Goal: Task Accomplishment & Management: Manage account settings

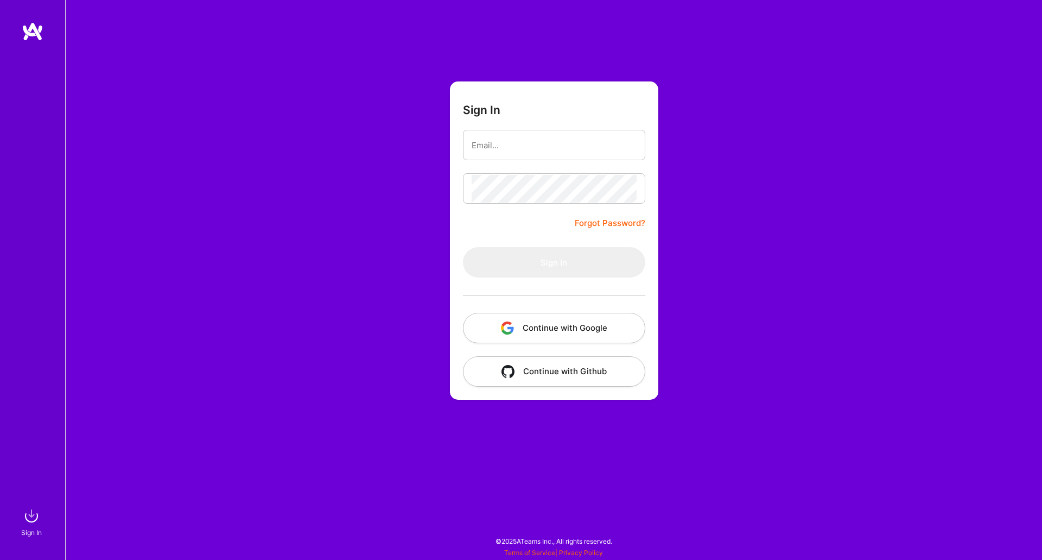
drag, startPoint x: 757, startPoint y: 139, endPoint x: 695, endPoint y: 148, distance: 63.0
click at [757, 139] on div "Sign In Forgot Password? Sign In Continue with Google Continue with Github" at bounding box center [553, 280] width 977 height 560
click at [594, 148] on input "email" at bounding box center [554, 145] width 165 height 28
type input "[EMAIL_ADDRESS][PERSON_NAME][DOMAIN_NAME]"
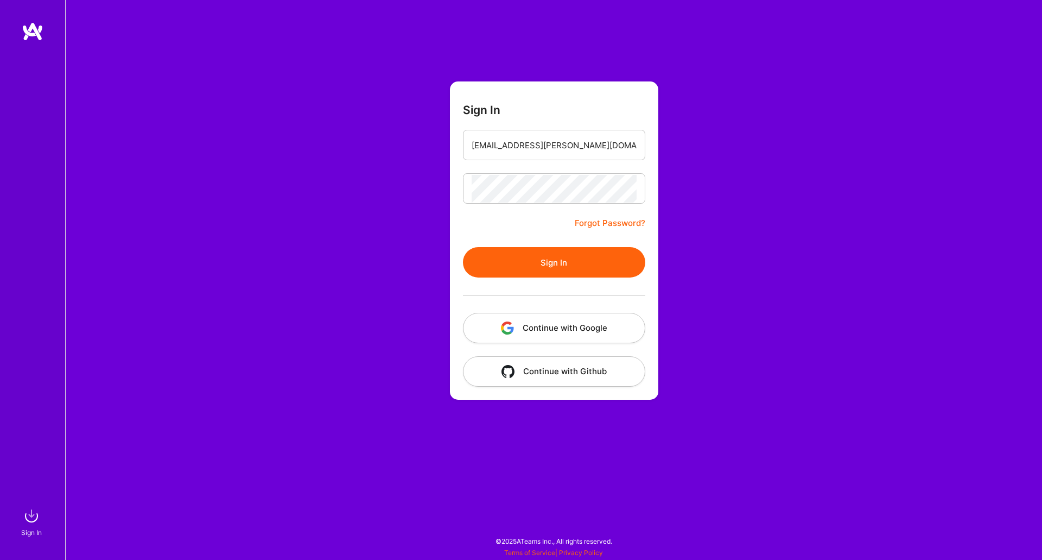
click at [552, 266] on button "Sign In" at bounding box center [554, 262] width 182 height 30
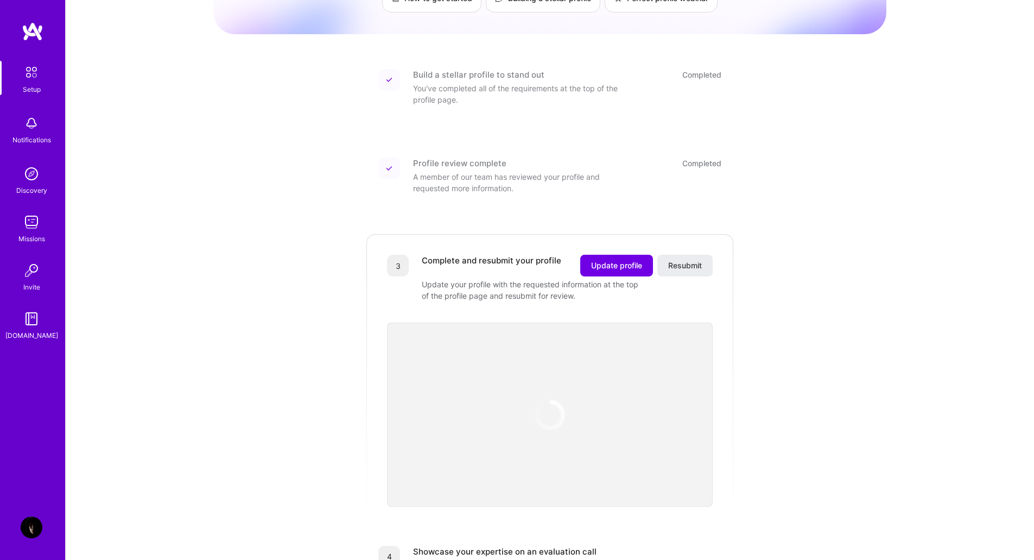
scroll to position [109, 0]
click at [627, 258] on span "Update profile" at bounding box center [616, 263] width 51 height 11
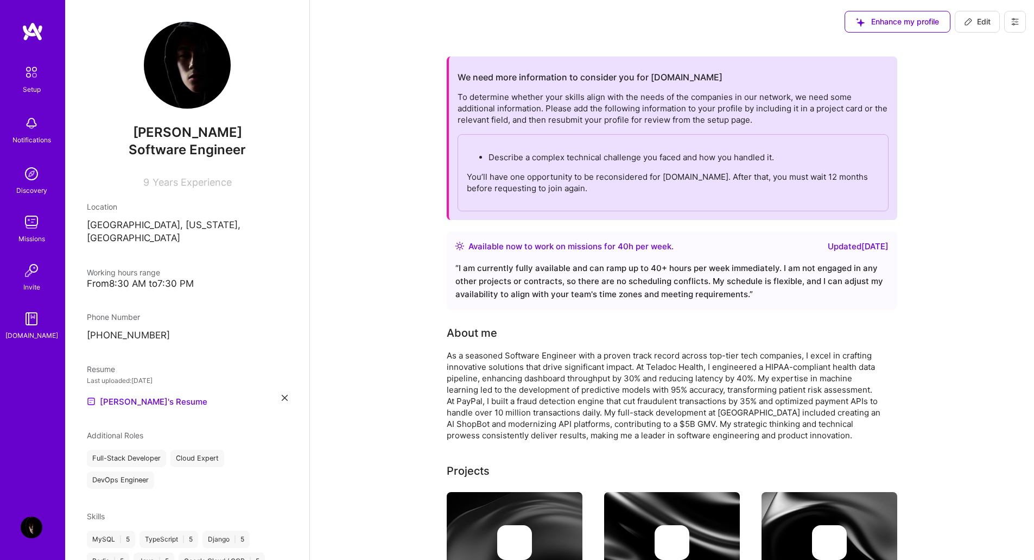
scroll to position [163, 0]
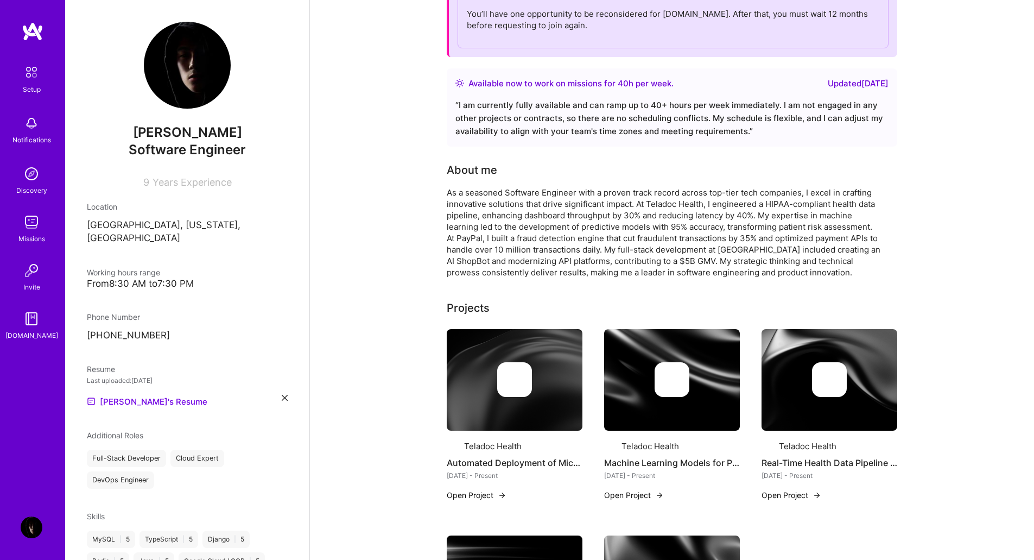
click at [190, 84] on img at bounding box center [187, 65] width 87 height 87
click at [182, 142] on span "Software Engineer" at bounding box center [187, 150] width 117 height 16
click at [180, 180] on span "Years Experience" at bounding box center [191, 181] width 79 height 11
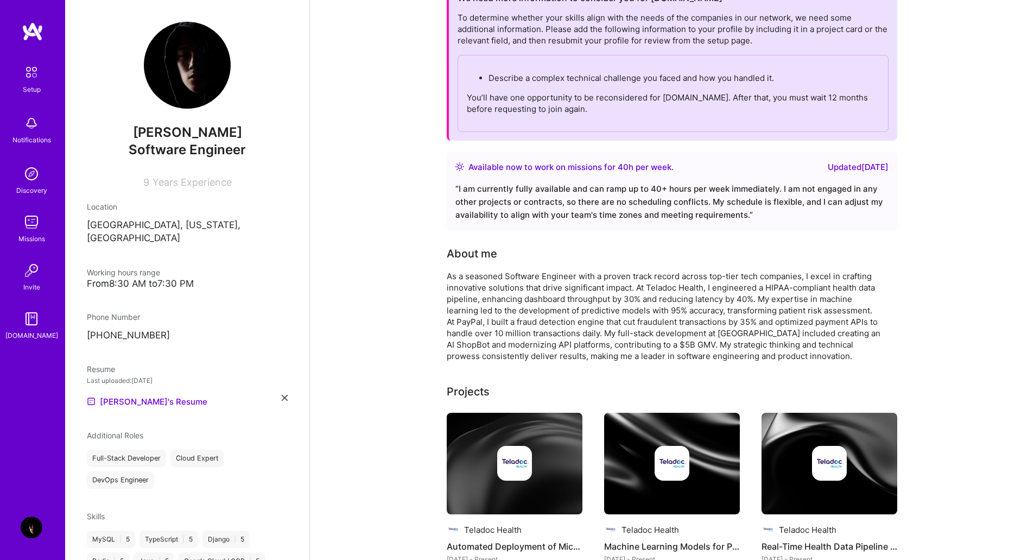
scroll to position [0, 0]
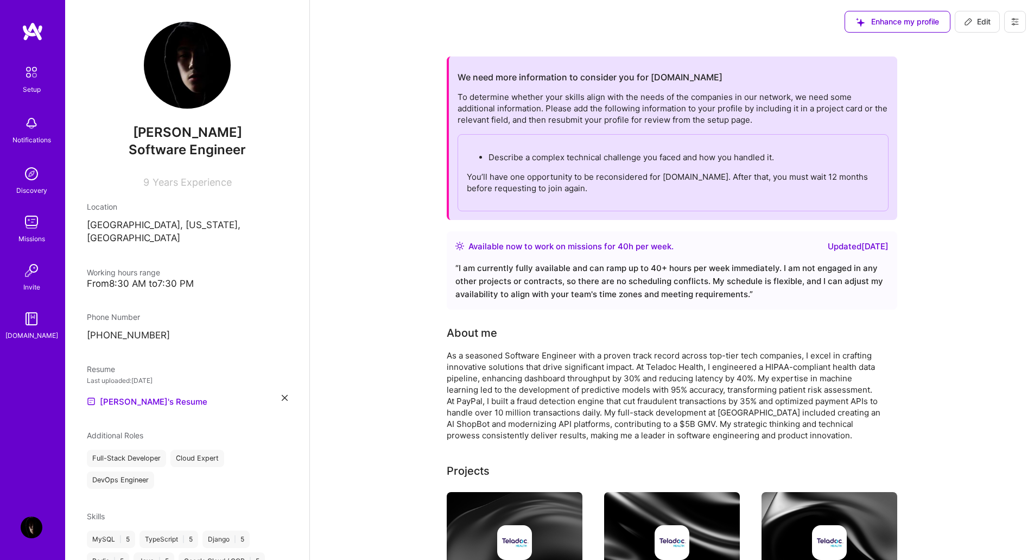
click at [855, 247] on div "Updated [DATE]" at bounding box center [858, 246] width 61 height 13
click at [601, 245] on div "Available now to work on missions for 40 h per week ." at bounding box center [570, 246] width 205 height 13
click at [516, 247] on div "Available now to work on missions for 40 h per week ." at bounding box center [570, 246] width 205 height 13
click at [602, 248] on div "Available now to work on missions for 40 h per week ." at bounding box center [570, 246] width 205 height 13
click at [526, 248] on div "Available now to work on missions for 40 h per week ." at bounding box center [570, 246] width 205 height 13
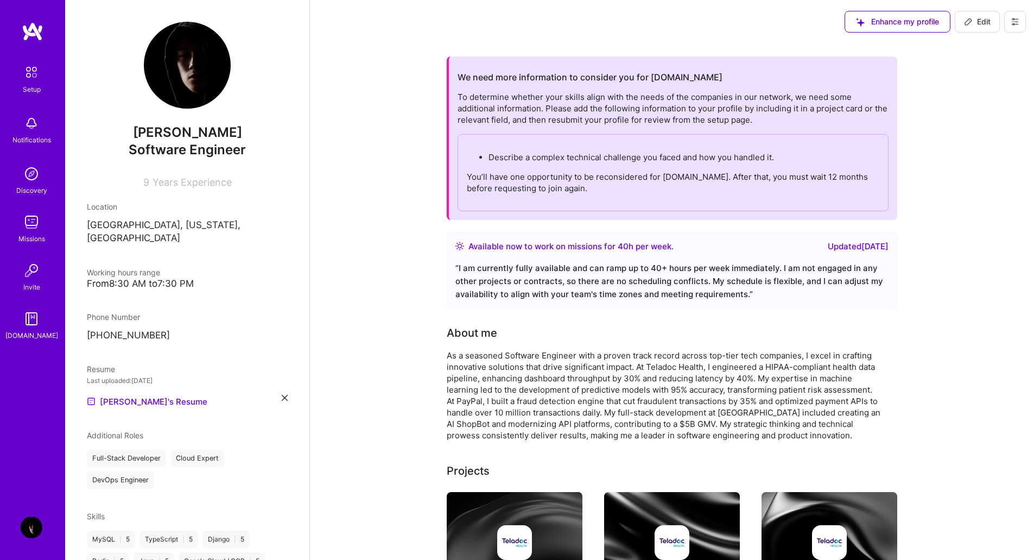
click at [803, 159] on p "Describe a complex technical challenge you faced and how you handled it." at bounding box center [683, 156] width 391 height 11
click at [749, 156] on p "Describe a complex technical challenge you faced and how you handled it." at bounding box center [683, 156] width 391 height 11
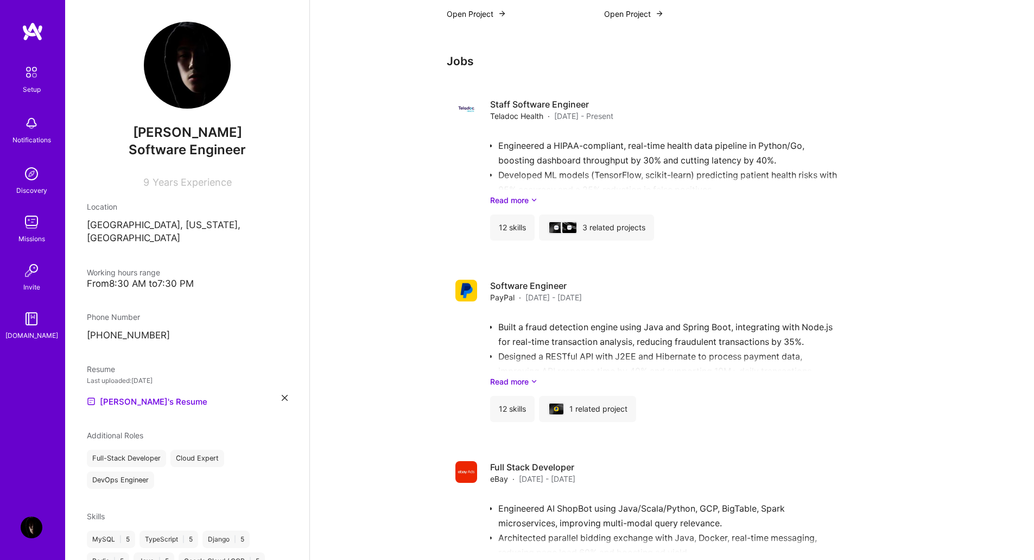
scroll to position [766, 0]
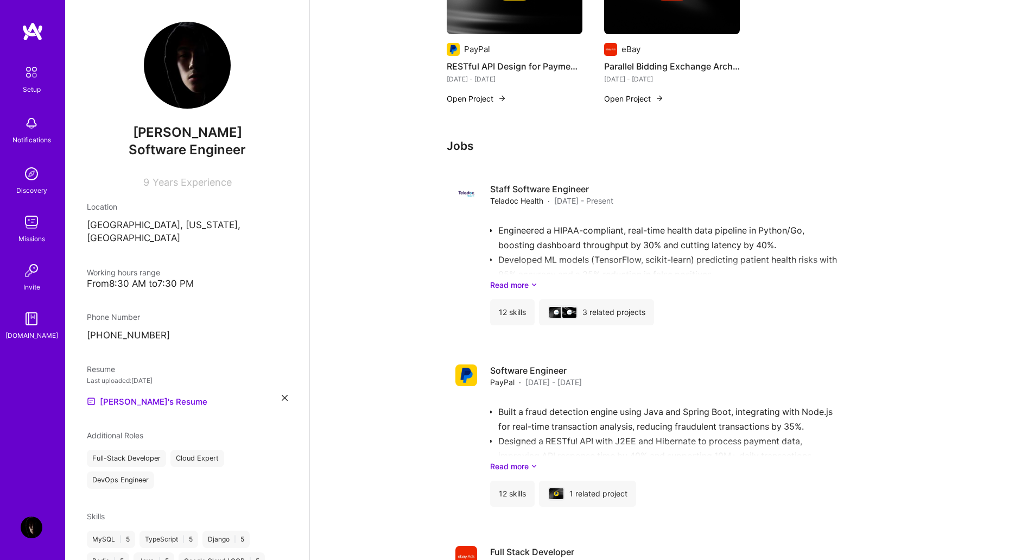
click at [196, 180] on span "Years Experience" at bounding box center [191, 181] width 79 height 11
click at [182, 94] on img at bounding box center [187, 65] width 87 height 87
click at [34, 122] on img at bounding box center [32, 123] width 22 height 22
click at [38, 177] on img at bounding box center [32, 174] width 22 height 22
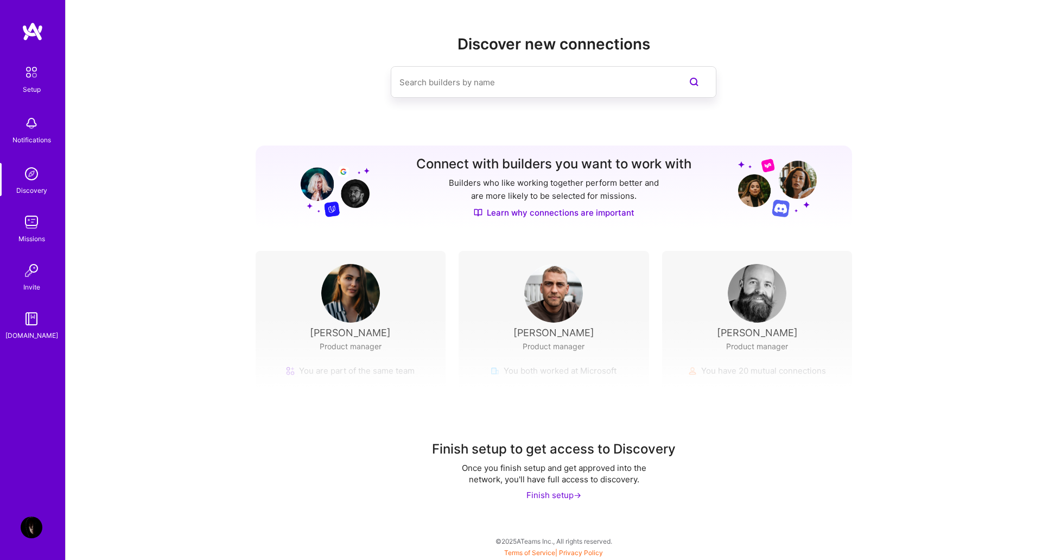
click at [40, 227] on img at bounding box center [32, 222] width 22 height 22
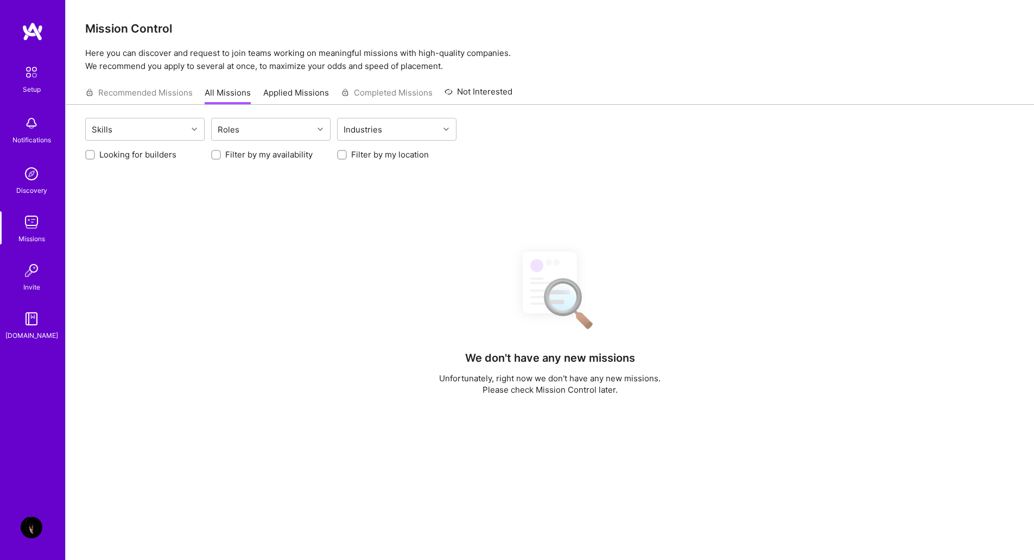
click at [31, 530] on img at bounding box center [32, 527] width 22 height 22
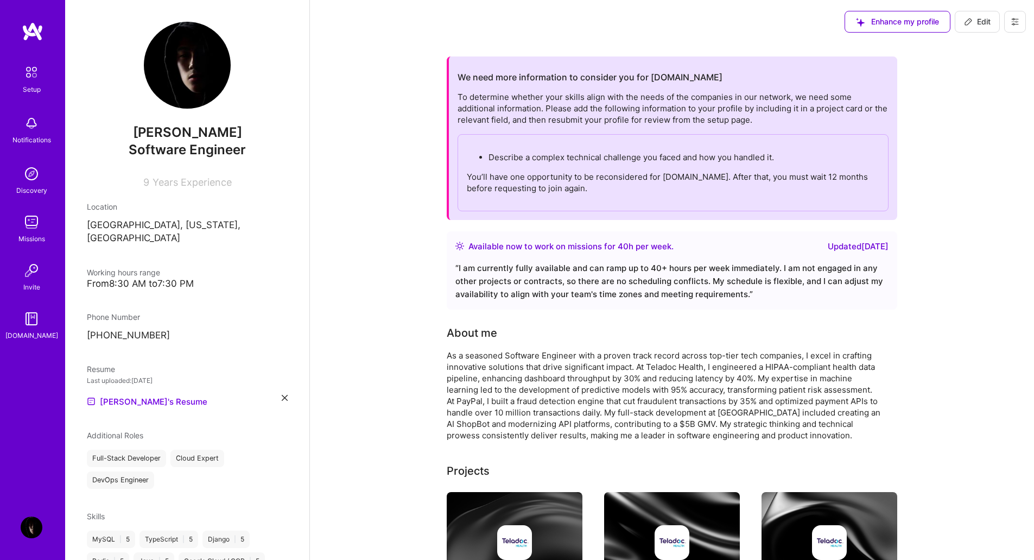
click at [199, 169] on div "[PERSON_NAME] Software Engineer 9 Years Experience" at bounding box center [187, 105] width 201 height 166
drag, startPoint x: 979, startPoint y: 22, endPoint x: 906, endPoint y: 36, distance: 74.5
click at [979, 22] on span "Edit" at bounding box center [977, 21] width 27 height 11
select select "US"
select select "Right Now"
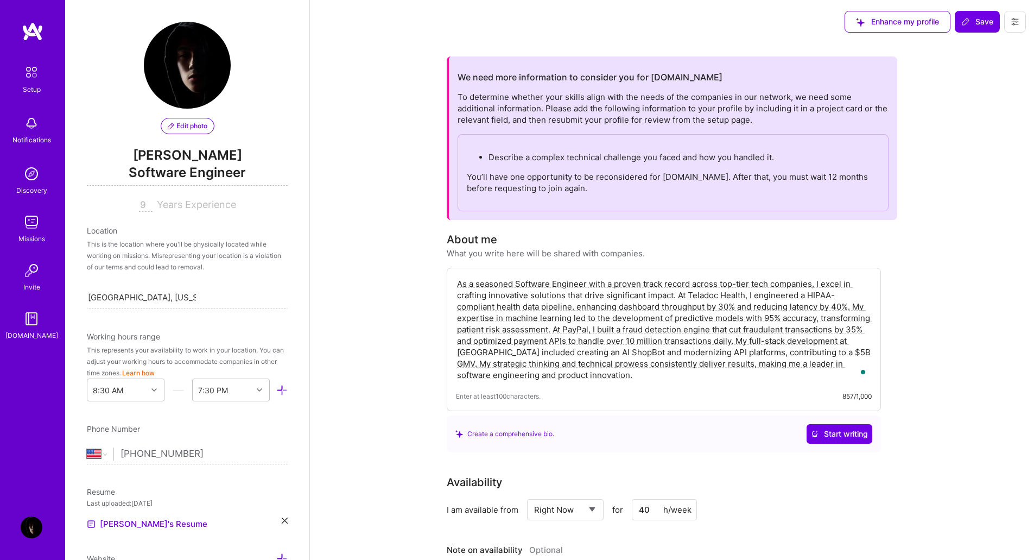
click at [193, 124] on span "Edit photo" at bounding box center [188, 126] width 40 height 10
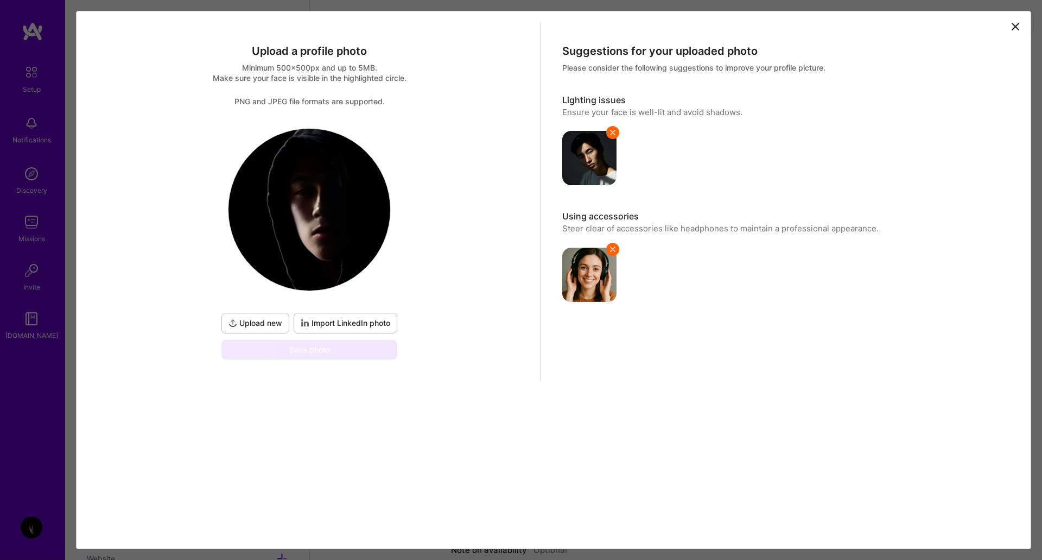
click at [259, 319] on span "Upload new" at bounding box center [255, 322] width 54 height 11
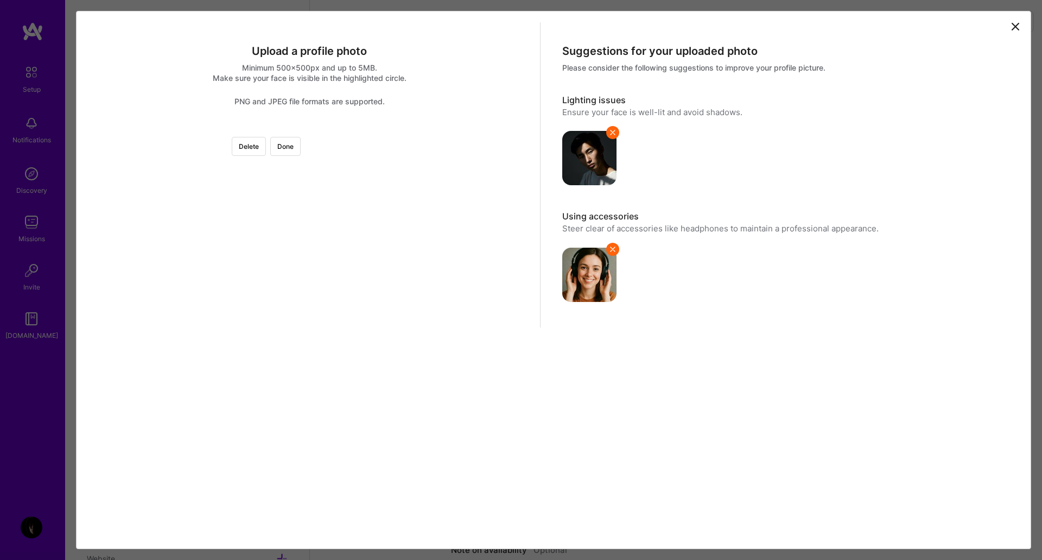
click at [438, 344] on div at bounding box center [563, 276] width 296 height 296
click at [301, 145] on button "Done" at bounding box center [285, 146] width 30 height 19
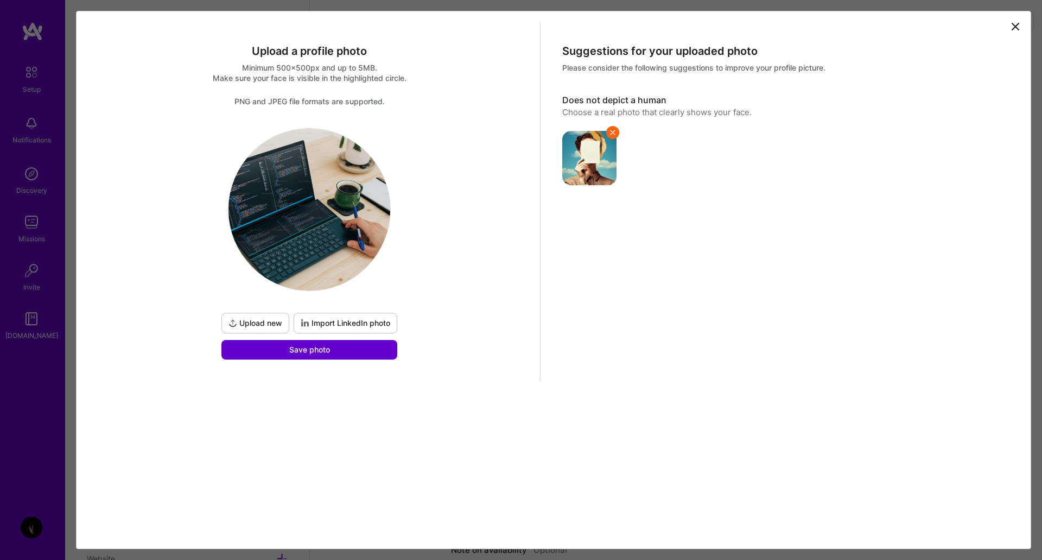
click at [312, 351] on span "Save photo" at bounding box center [309, 349] width 41 height 11
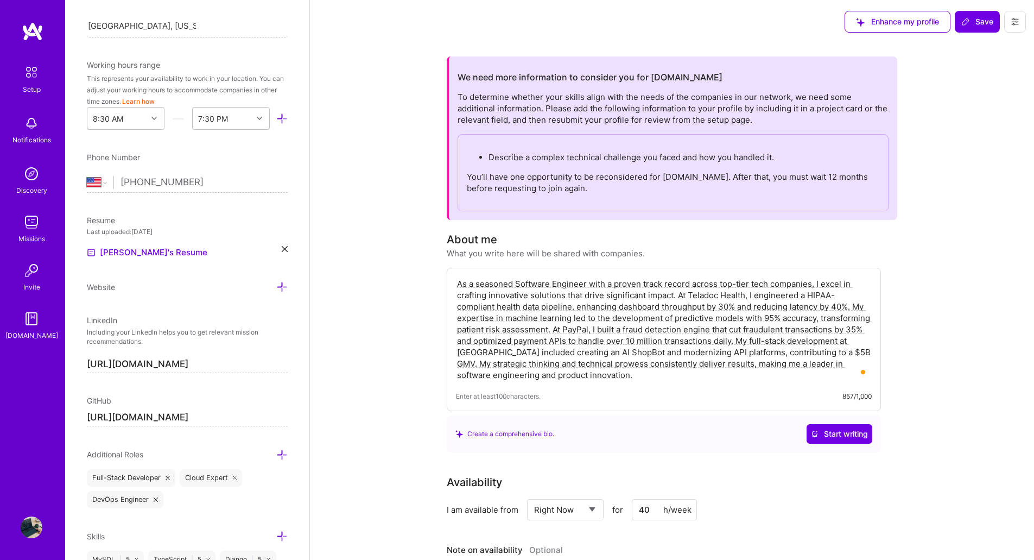
click at [690, 155] on p "Describe a complex technical challenge you faced and how you handled it." at bounding box center [683, 156] width 391 height 11
click at [551, 75] on h2 "We need more information to consider you for [DOMAIN_NAME]" at bounding box center [589, 77] width 265 height 10
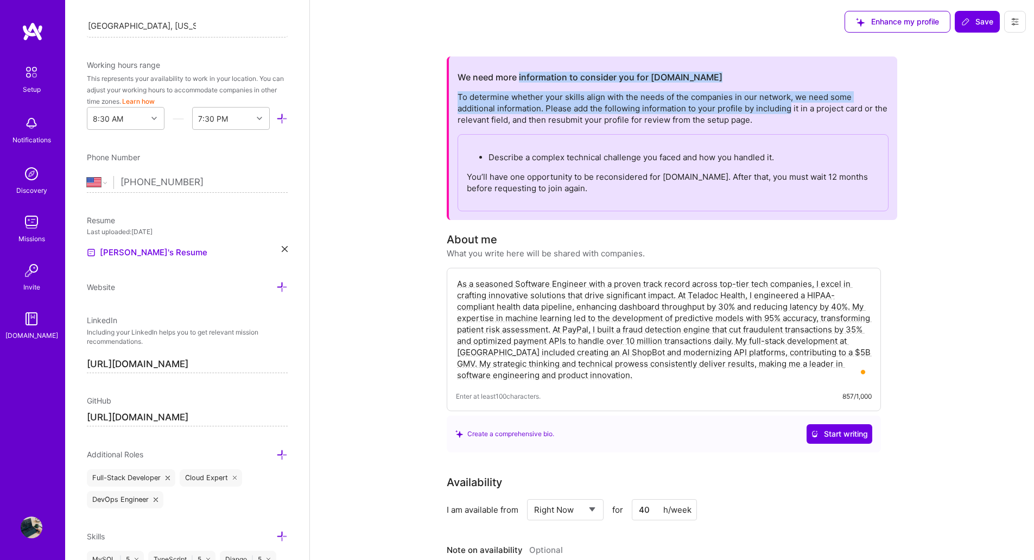
drag, startPoint x: 551, startPoint y: 75, endPoint x: 758, endPoint y: 111, distance: 209.8
click at [757, 111] on div "We need more information to consider you for [DOMAIN_NAME] To determine whether…" at bounding box center [672, 138] width 431 height 146
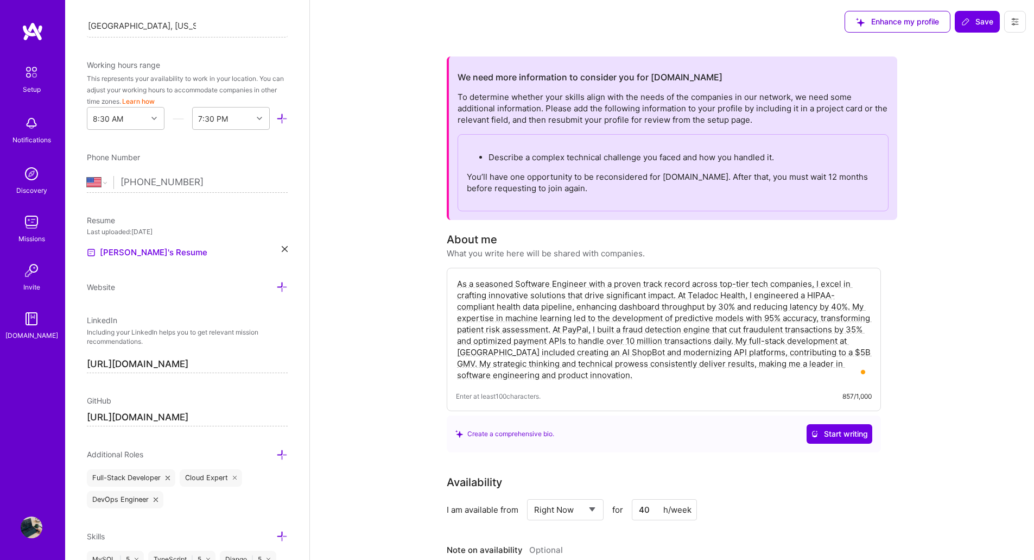
click at [781, 118] on div "To determine whether your skills align with the needs of the companies in our n…" at bounding box center [672, 151] width 431 height 120
click at [458, 77] on h2 "We need more information to consider you for [DOMAIN_NAME]" at bounding box center [589, 77] width 265 height 10
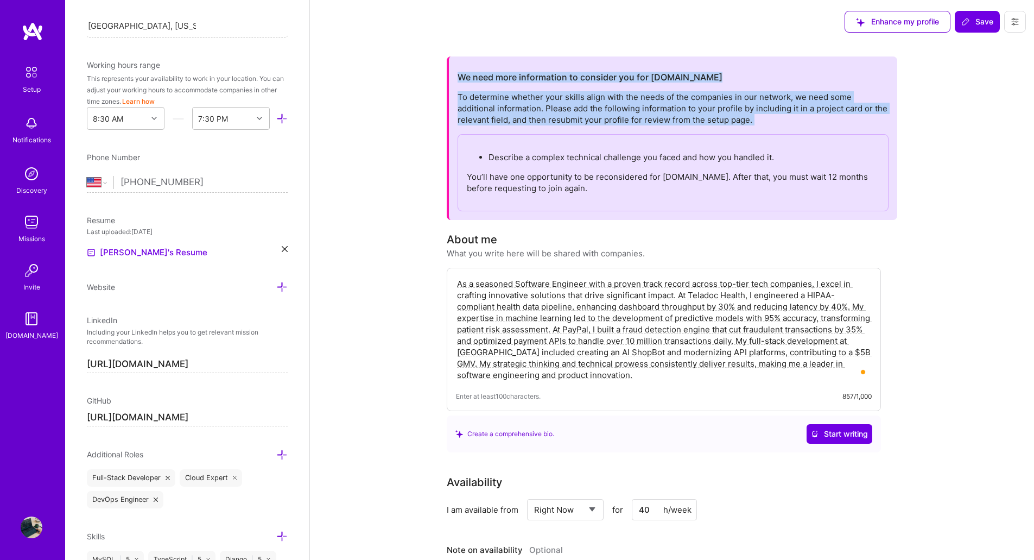
drag, startPoint x: 458, startPoint y: 77, endPoint x: 793, endPoint y: 120, distance: 337.6
click at [793, 120] on div "We need more information to consider you for [DOMAIN_NAME] To determine whether…" at bounding box center [672, 138] width 431 height 146
click at [778, 121] on div "To determine whether your skills align with the needs of the companies in our n…" at bounding box center [672, 151] width 431 height 120
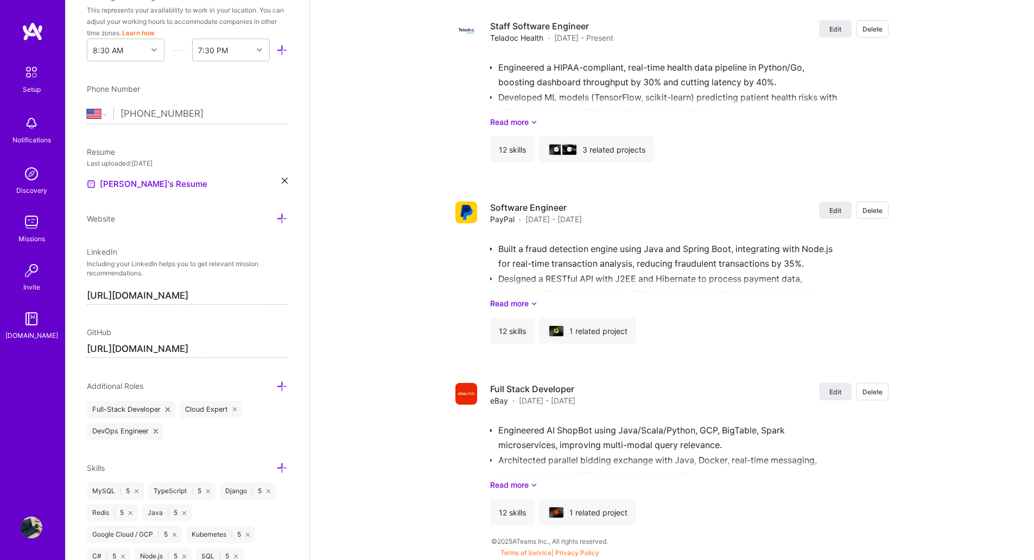
scroll to position [177, 0]
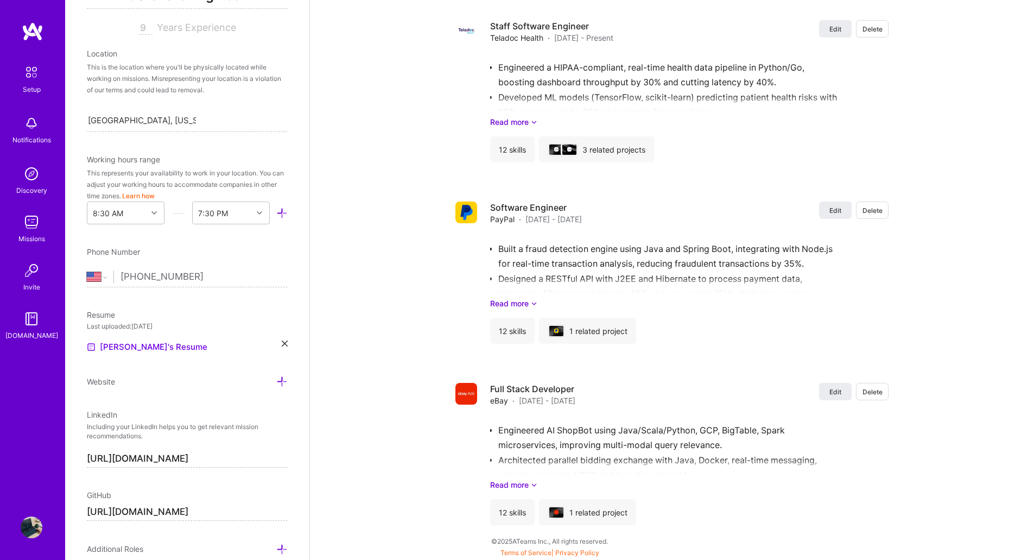
click at [31, 227] on img at bounding box center [32, 222] width 22 height 22
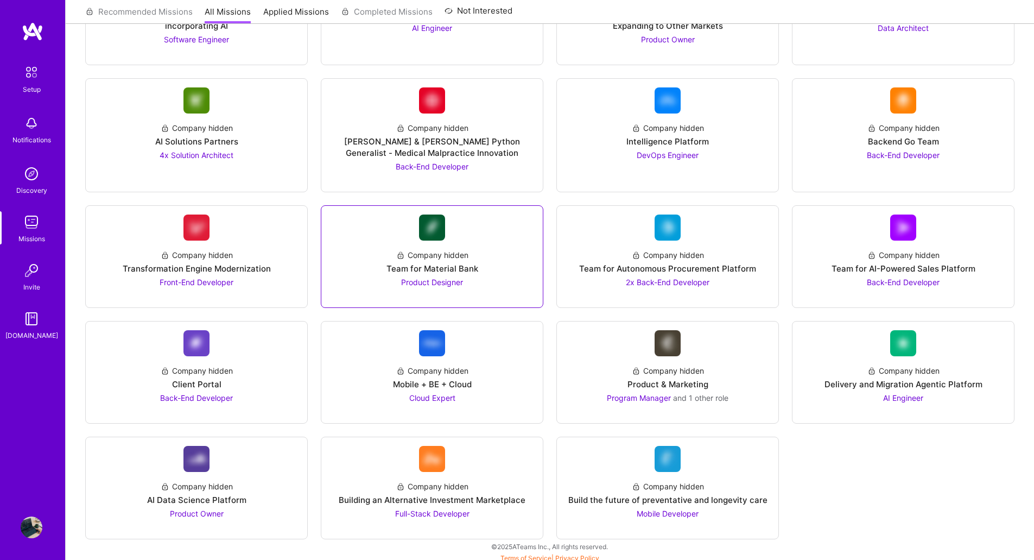
scroll to position [1105, 0]
